Goal: Task Accomplishment & Management: Complete application form

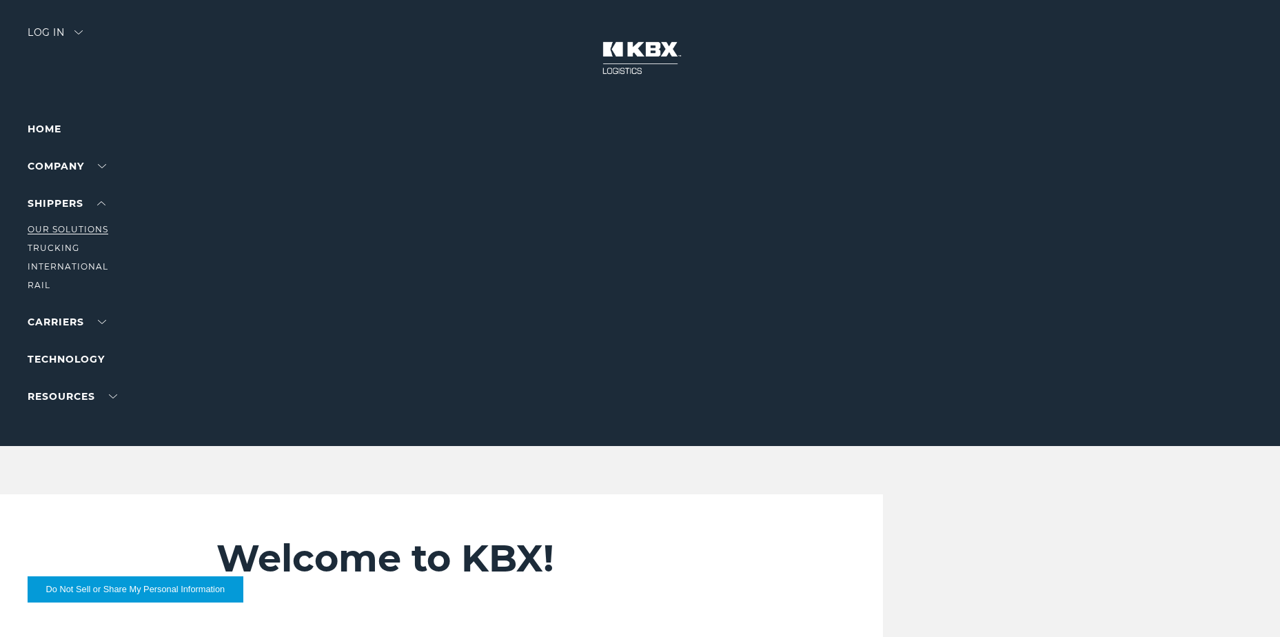
click at [68, 227] on link "Our Solutions" at bounding box center [68, 229] width 81 height 10
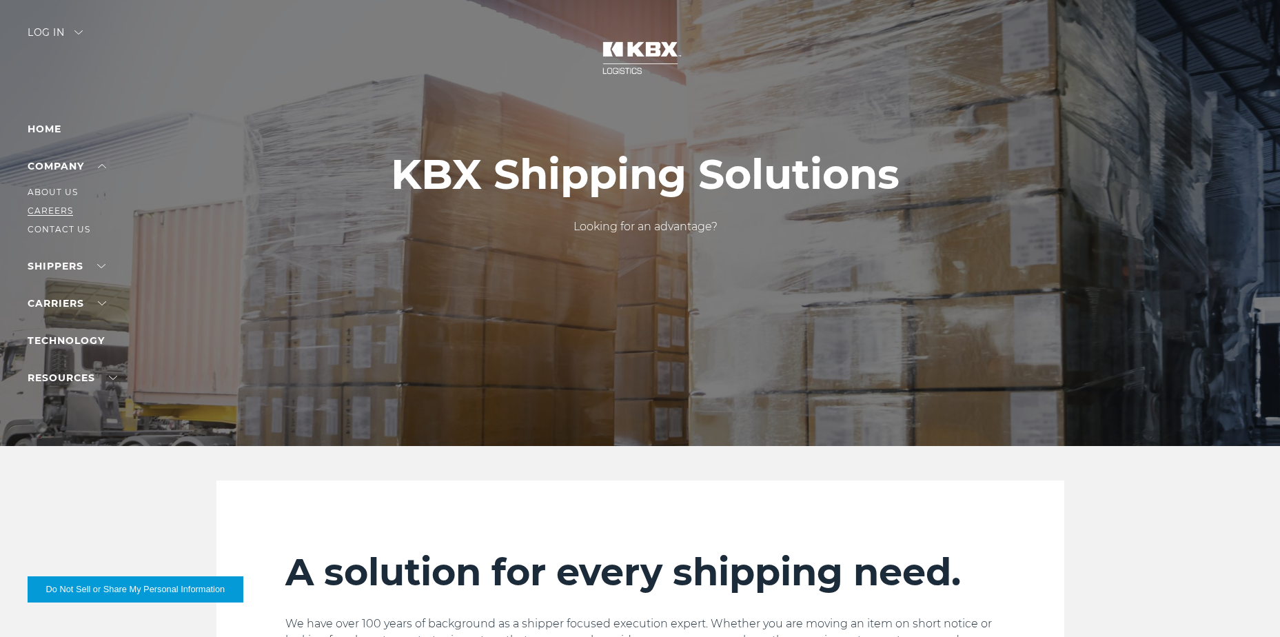
click at [50, 210] on link "Careers" at bounding box center [50, 210] width 45 height 10
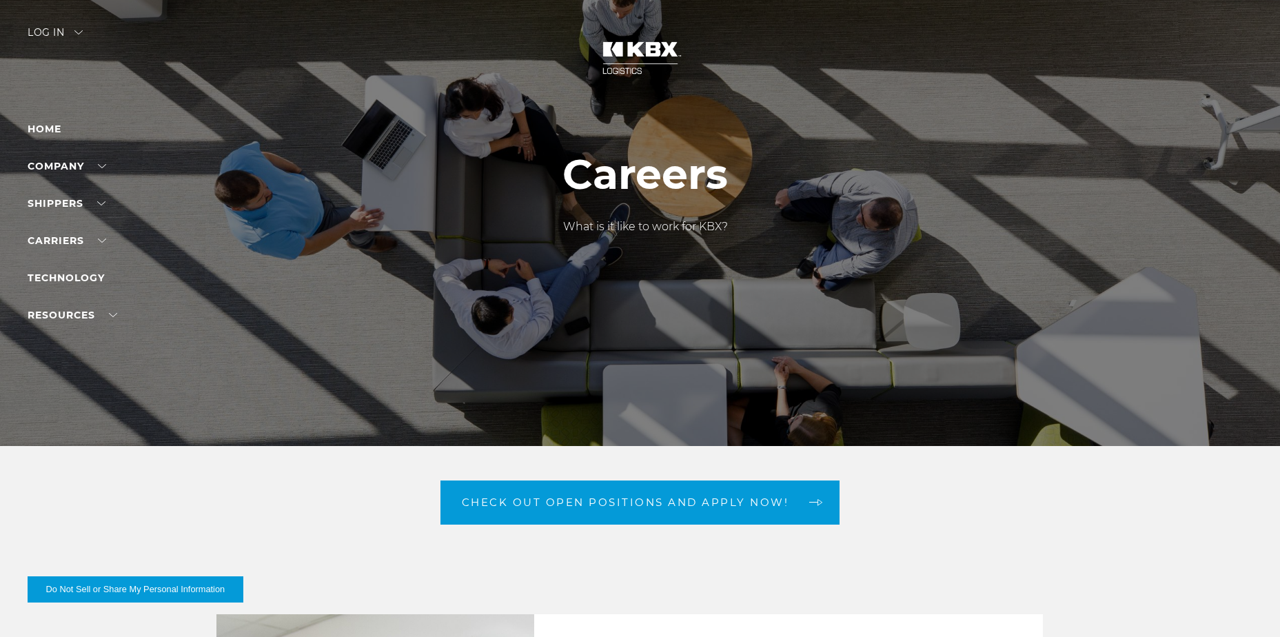
drag, startPoint x: 497, startPoint y: 480, endPoint x: 694, endPoint y: -62, distance: 577.0
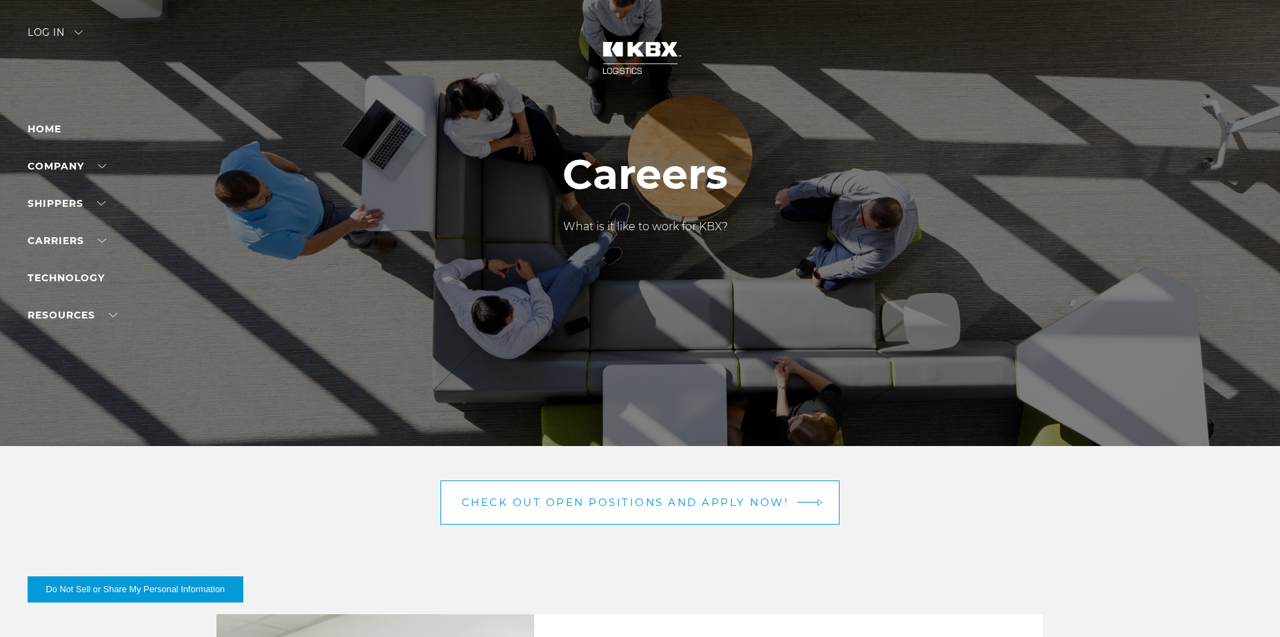
click at [544, 502] on span "Check out open positions and apply now!" at bounding box center [625, 502] width 327 height 10
